Goal: Find specific page/section: Find specific page/section

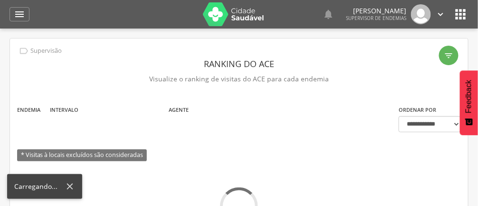
click at [169, 145] on div "Endemia Intervalo Agente * Visitas à locais excluídos são consideradas" at bounding box center [200, 136] width 381 height 64
click at [20, 13] on icon "" at bounding box center [19, 14] width 11 height 11
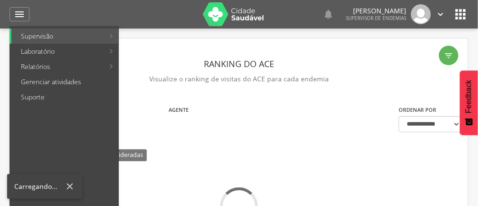
click at [33, 64] on link "Relatórios" at bounding box center [57, 66] width 93 height 15
click at [205, 38] on link "Resumo do trabalho de campo" at bounding box center [176, 35] width 110 height 15
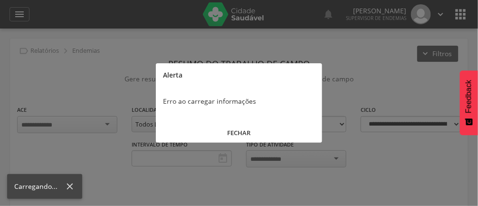
click at [242, 124] on button "FECHAR" at bounding box center [239, 132] width 166 height 20
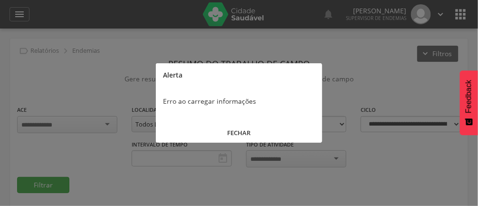
click at [246, 131] on button "FECHAR" at bounding box center [239, 132] width 166 height 20
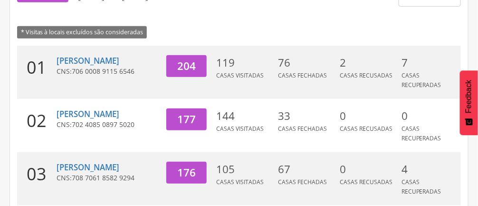
scroll to position [126, 0]
